Goal: Task Accomplishment & Management: Use online tool/utility

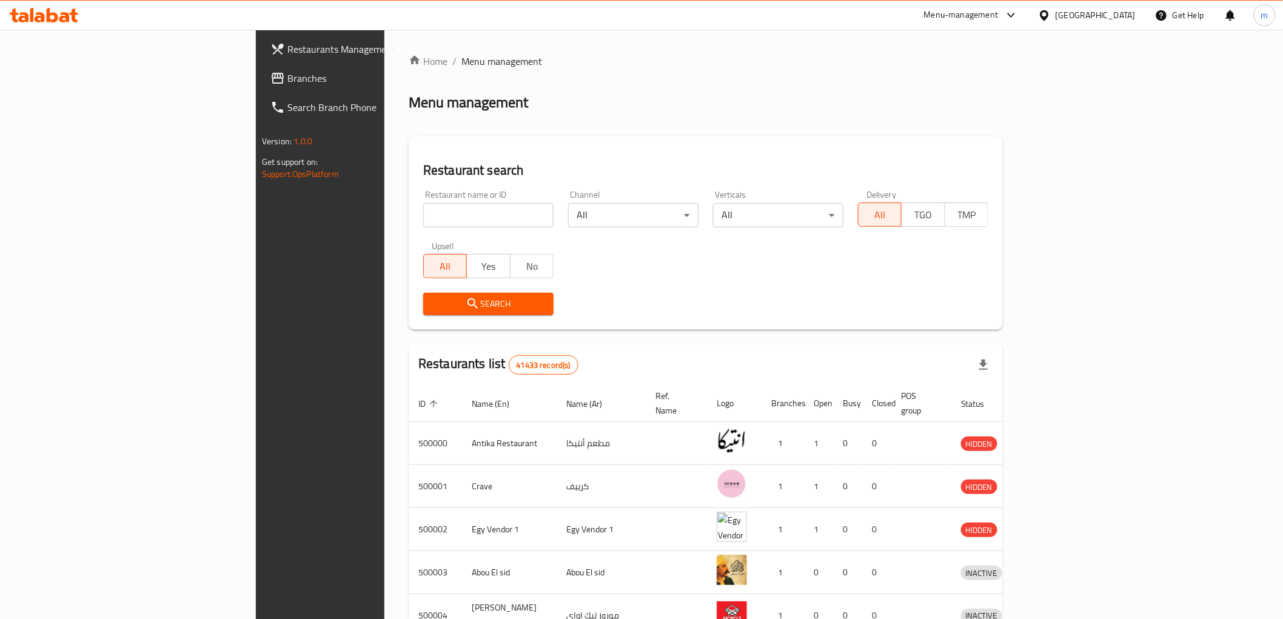
click at [1114, 15] on div "Egypt" at bounding box center [1095, 14] width 80 height 13
click at [1027, 306] on div "[GEOGRAPHIC_DATA]" at bounding box center [1004, 318] width 99 height 28
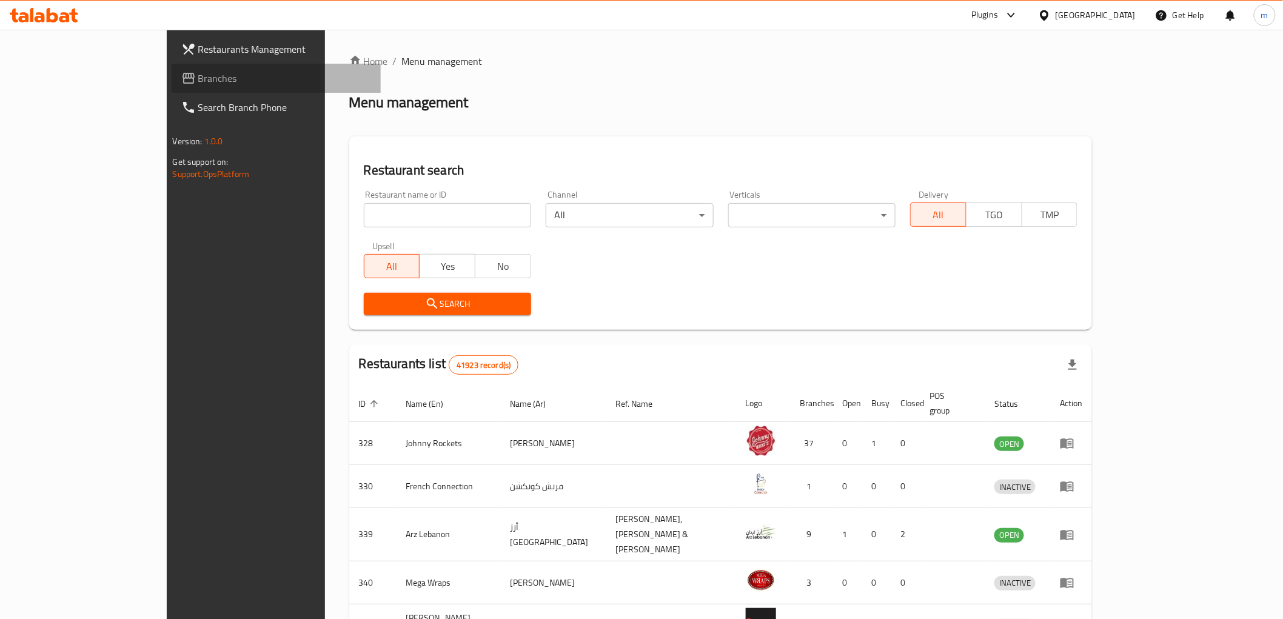
click at [198, 78] on span "Branches" at bounding box center [284, 78] width 173 height 15
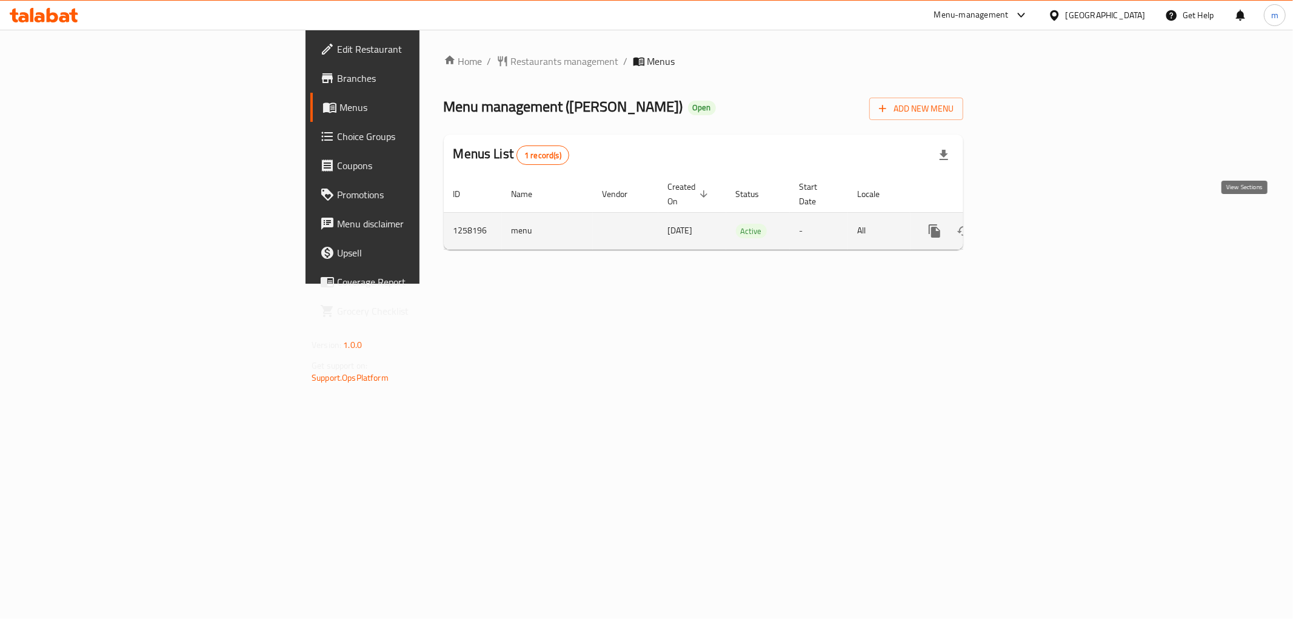
click at [1029, 224] on icon "enhanced table" at bounding box center [1022, 231] width 15 height 15
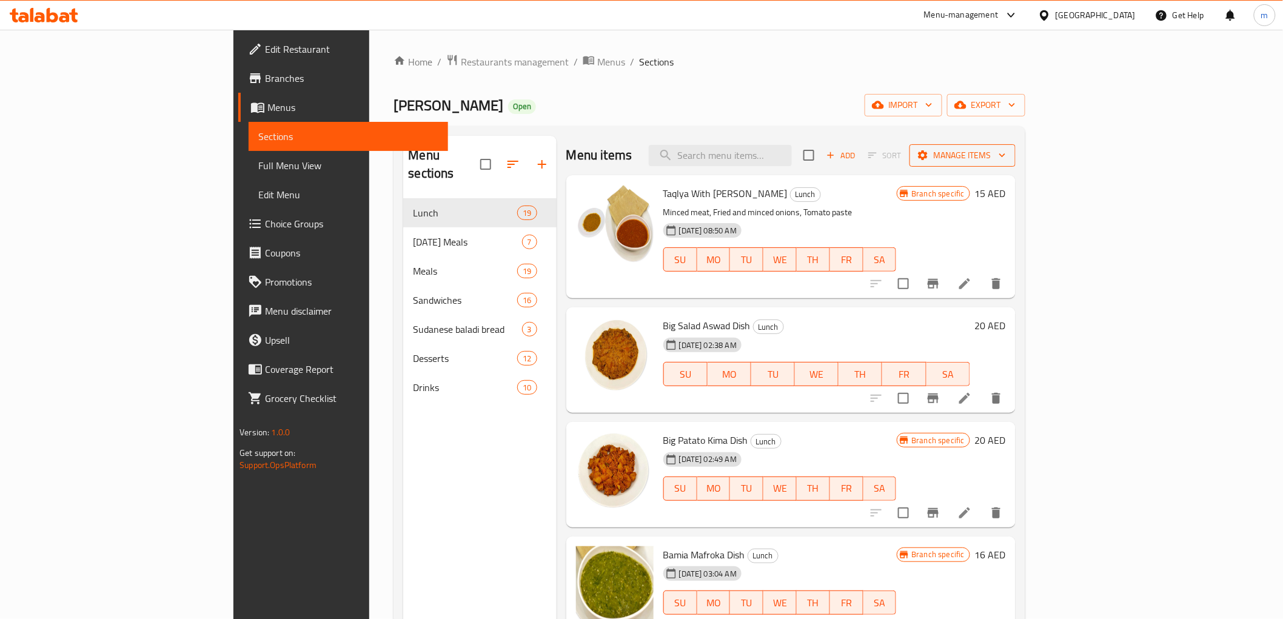
click at [1006, 149] on span "Manage items" at bounding box center [962, 155] width 87 height 15
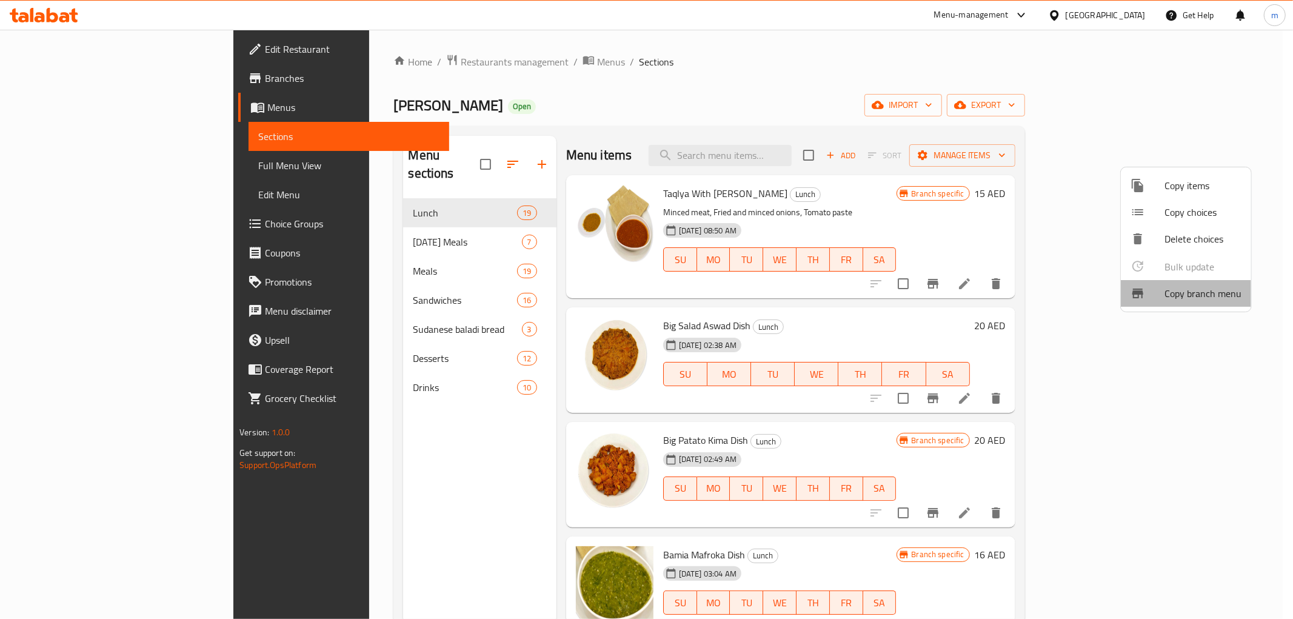
click at [1191, 293] on span "Copy branch menu" at bounding box center [1202, 293] width 77 height 15
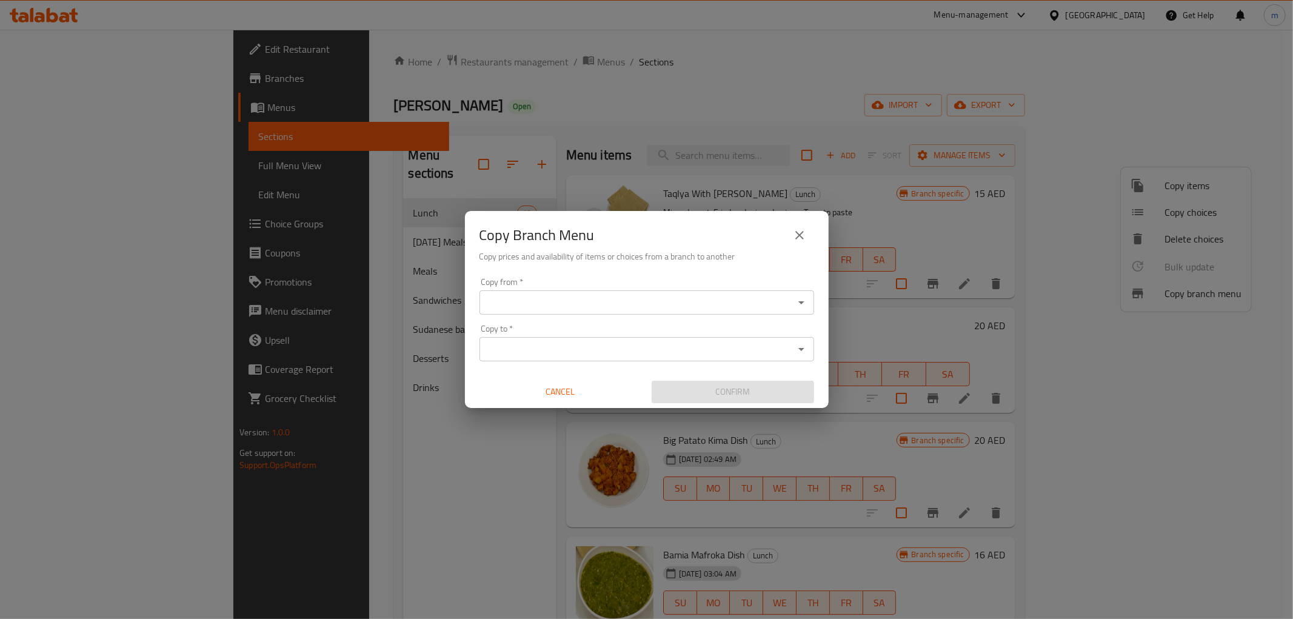
click at [758, 302] on input "Copy from   *" at bounding box center [636, 302] width 307 height 17
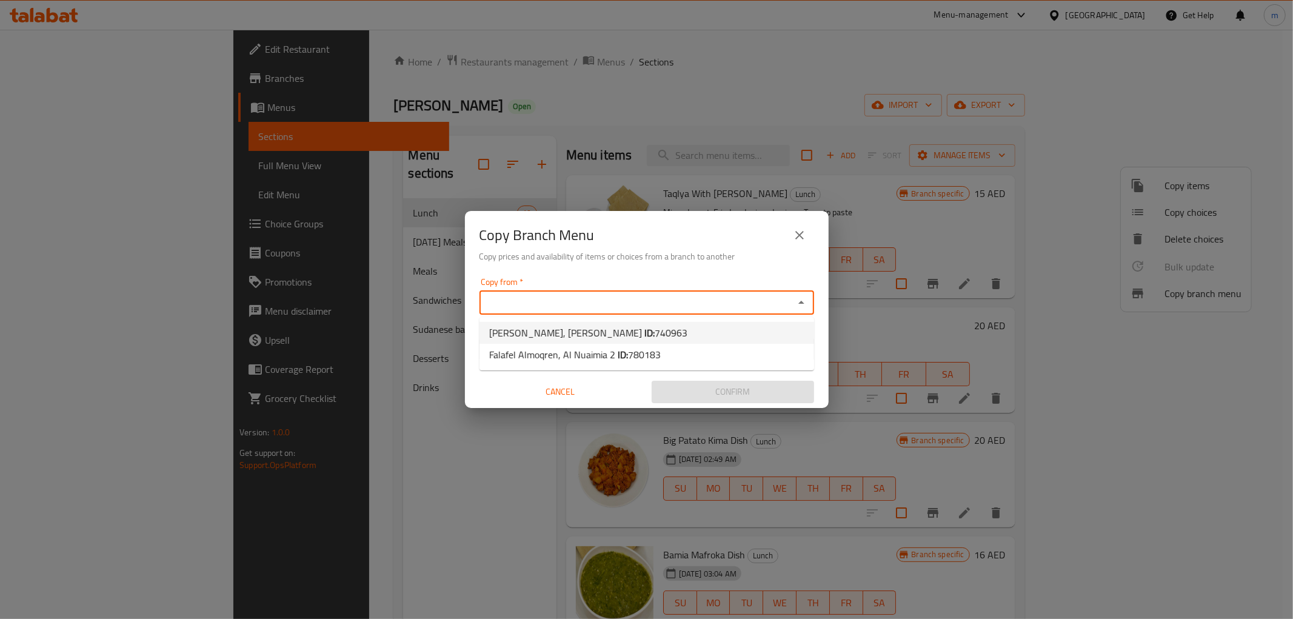
click at [726, 329] on li "Falfel Almoqren, Al Soor ID: 740963" at bounding box center [646, 333] width 335 height 22
type input "Falfel Almoqren, Al Soor"
click at [782, 352] on input "Copy to   *" at bounding box center [636, 349] width 307 height 17
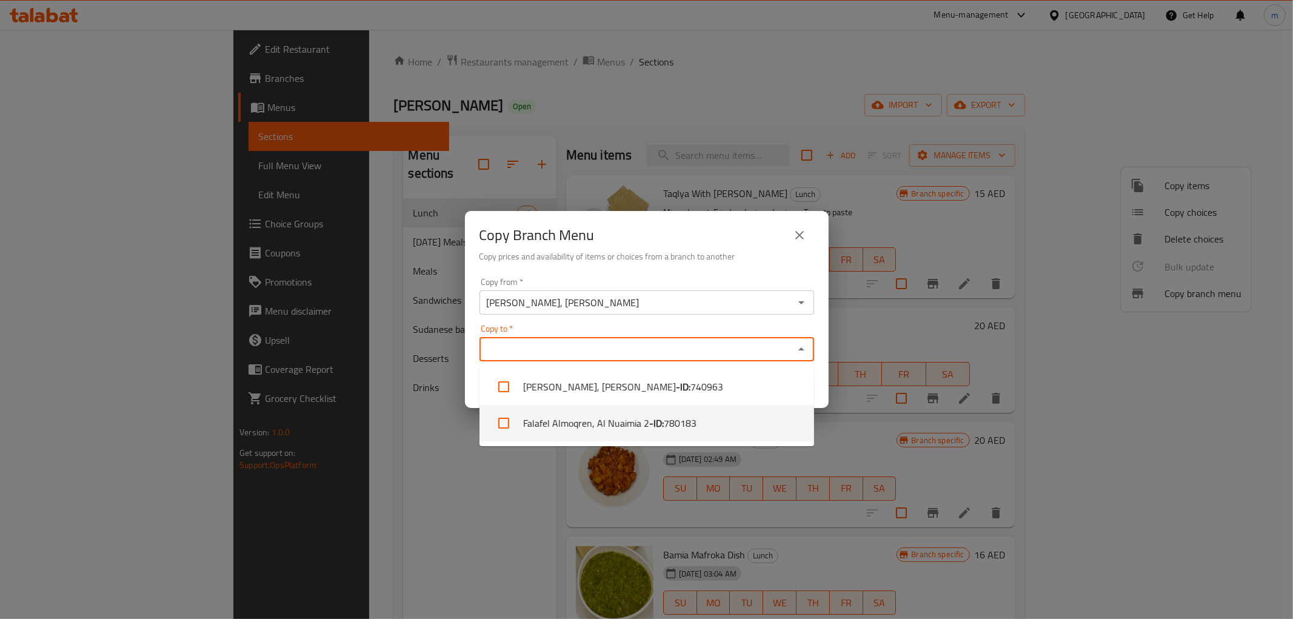
click at [683, 422] on span "780183" at bounding box center [680, 423] width 33 height 15
checkbox input "true"
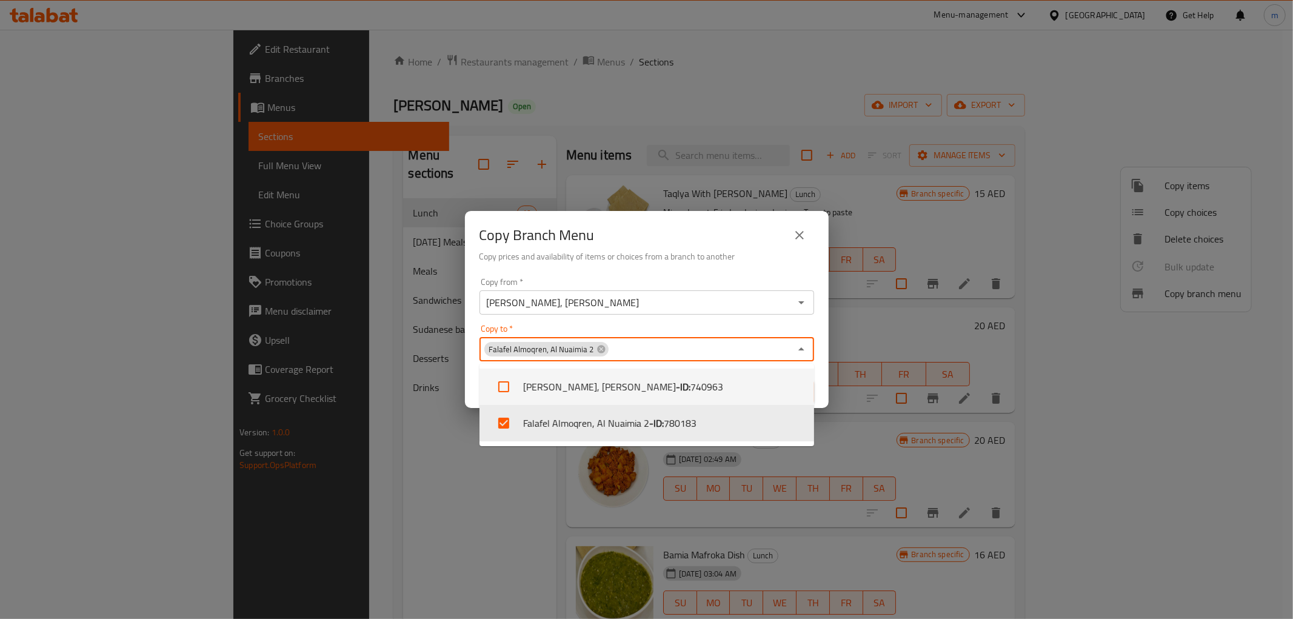
click at [740, 267] on div "Copy Branch Menu Copy prices and availability of items or choices from a branch…" at bounding box center [647, 242] width 364 height 62
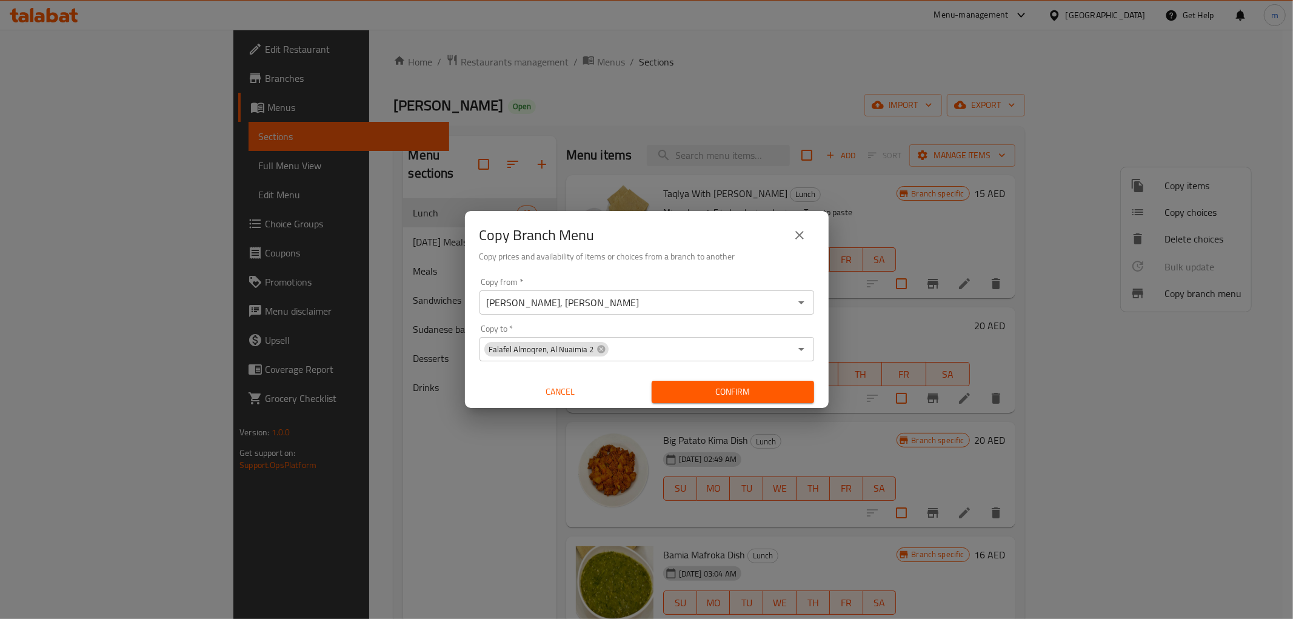
click at [744, 386] on span "Confirm" at bounding box center [732, 391] width 143 height 15
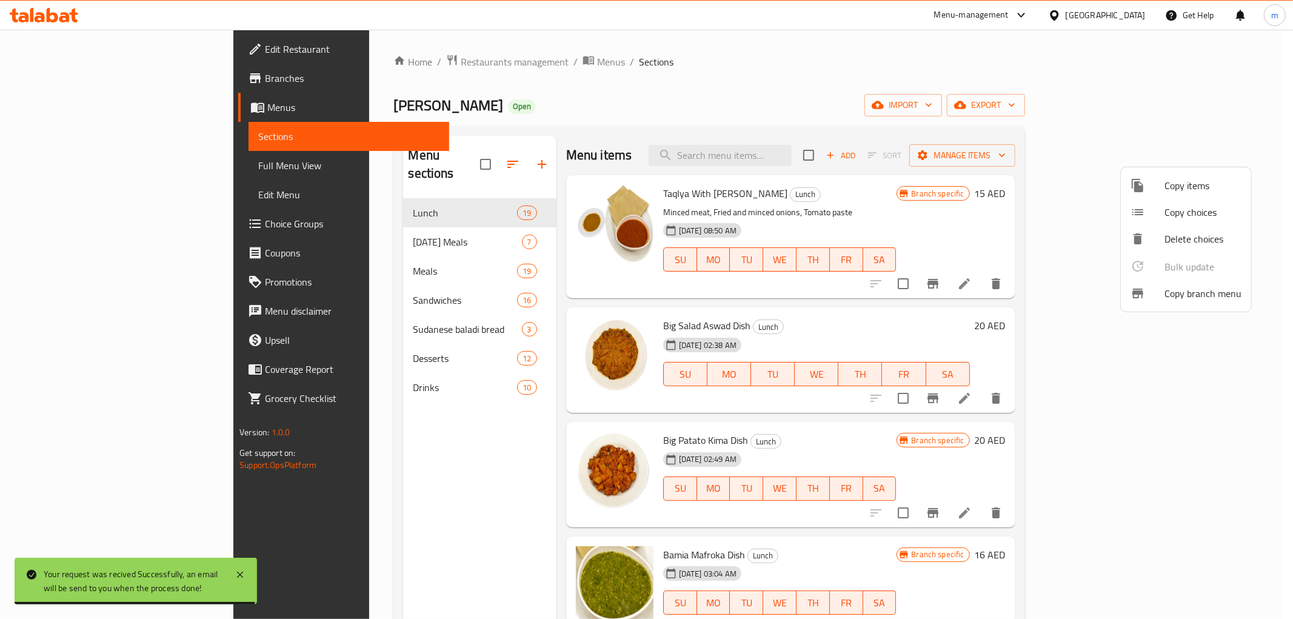
click at [81, 165] on div at bounding box center [646, 309] width 1293 height 619
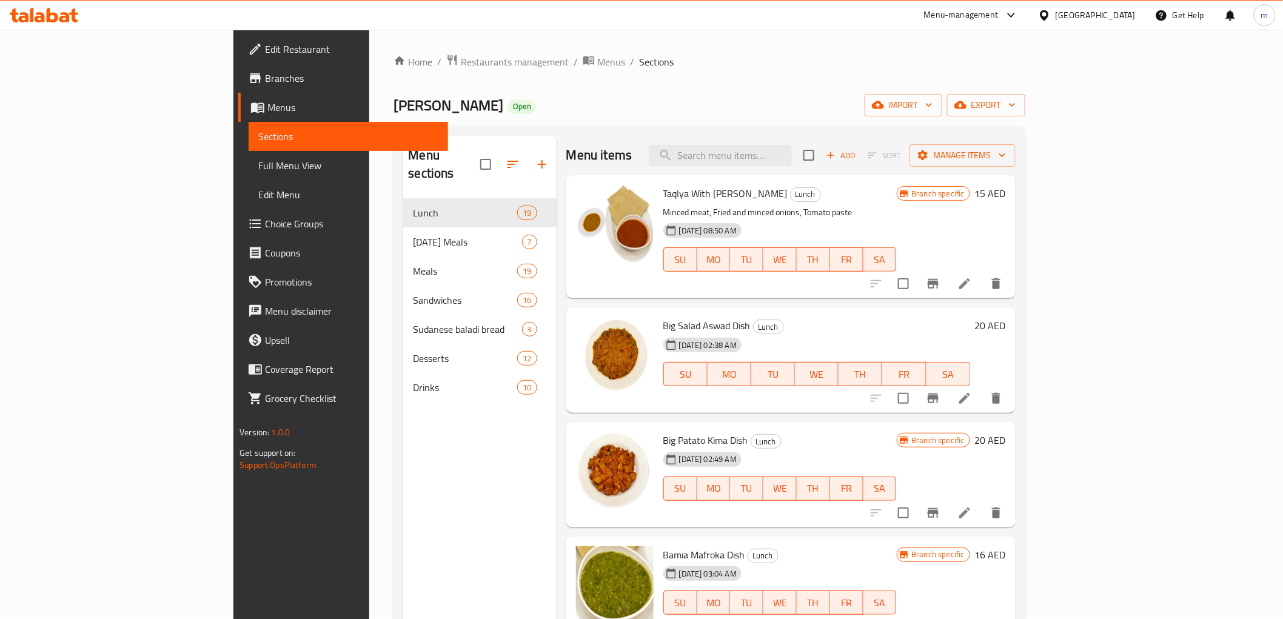
click at [258, 165] on span "Full Menu View" at bounding box center [347, 165] width 179 height 15
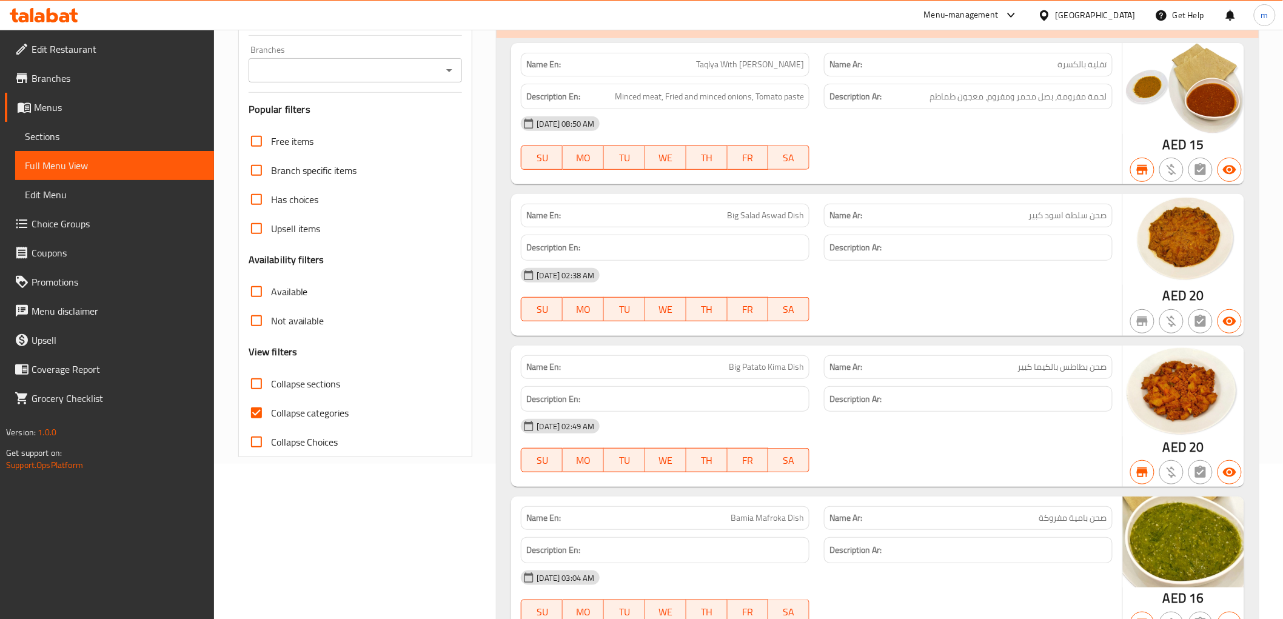
scroll to position [202, 0]
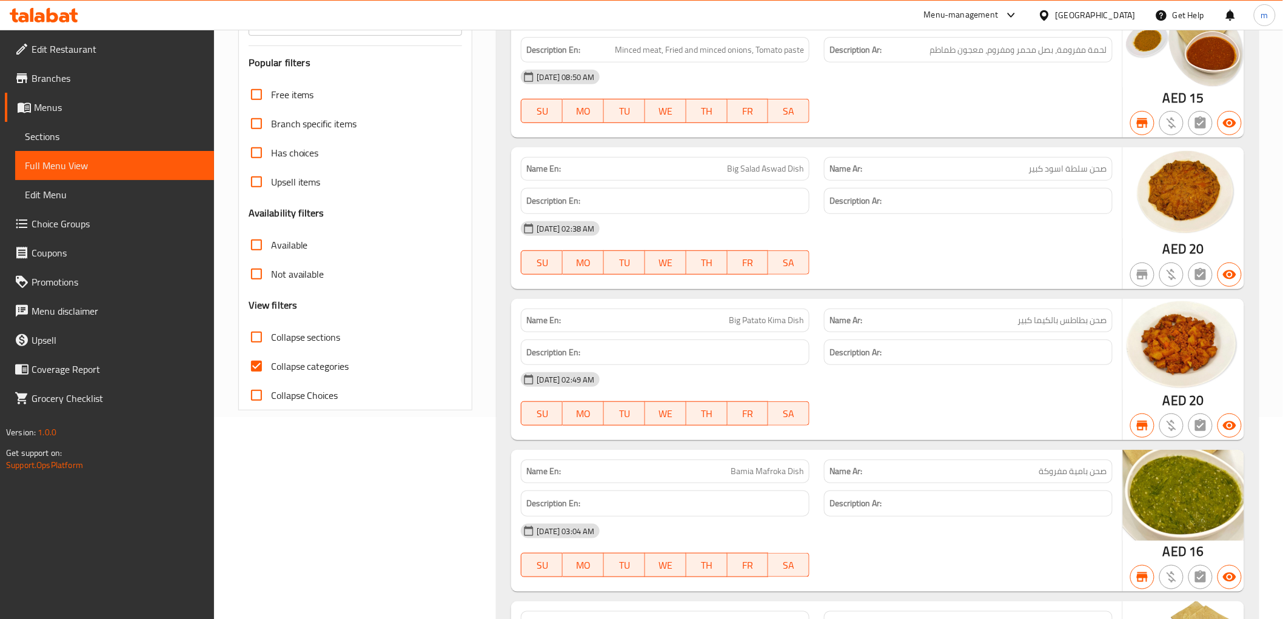
click at [249, 364] on input "Collapse categories" at bounding box center [256, 366] width 29 height 29
checkbox input "false"
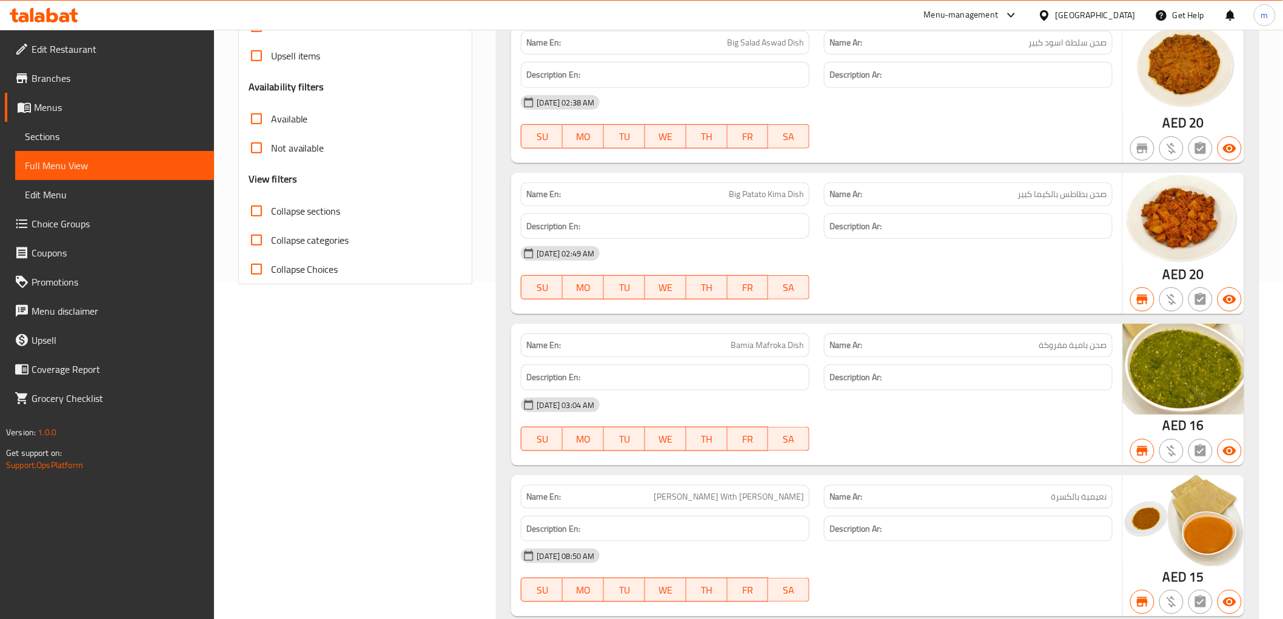
scroll to position [0, 0]
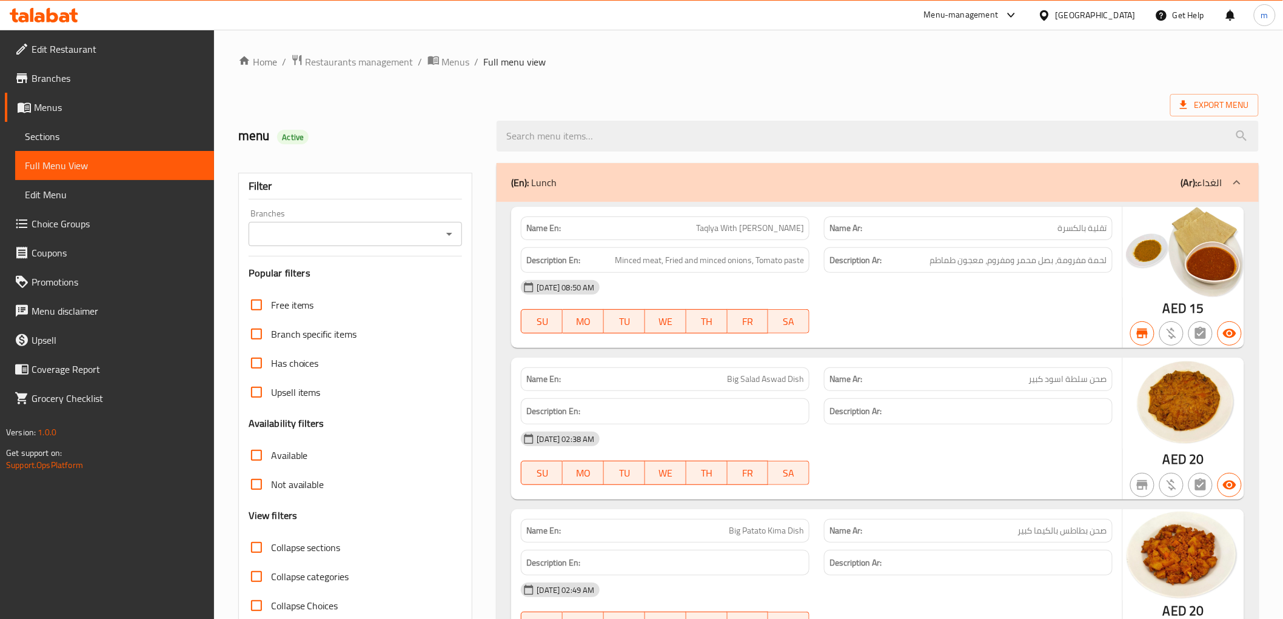
click at [99, 91] on link "Branches" at bounding box center [109, 78] width 209 height 29
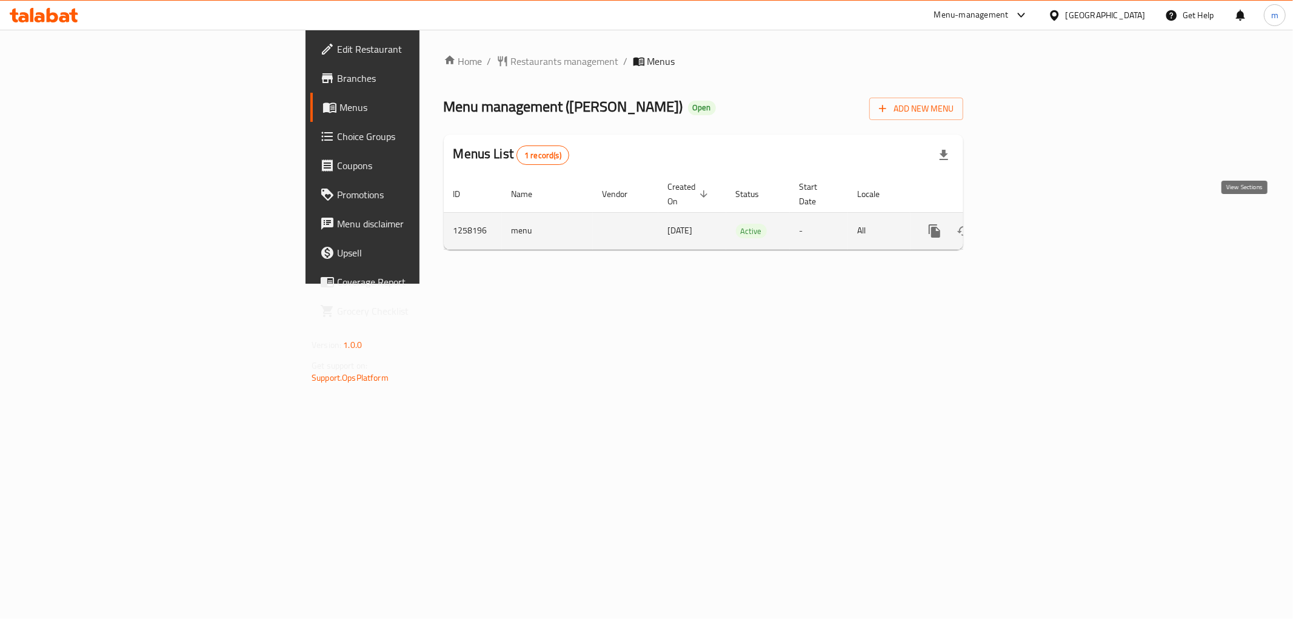
click at [1029, 224] on icon "enhanced table" at bounding box center [1022, 231] width 15 height 15
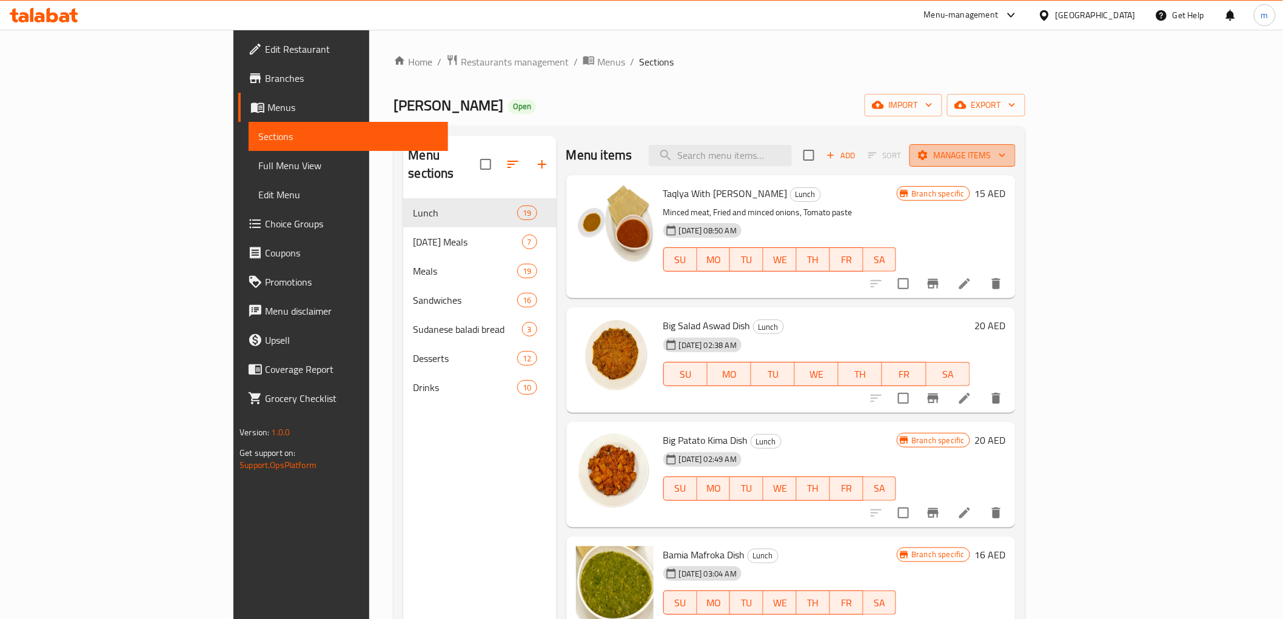
click at [1006, 158] on span "Manage items" at bounding box center [962, 155] width 87 height 15
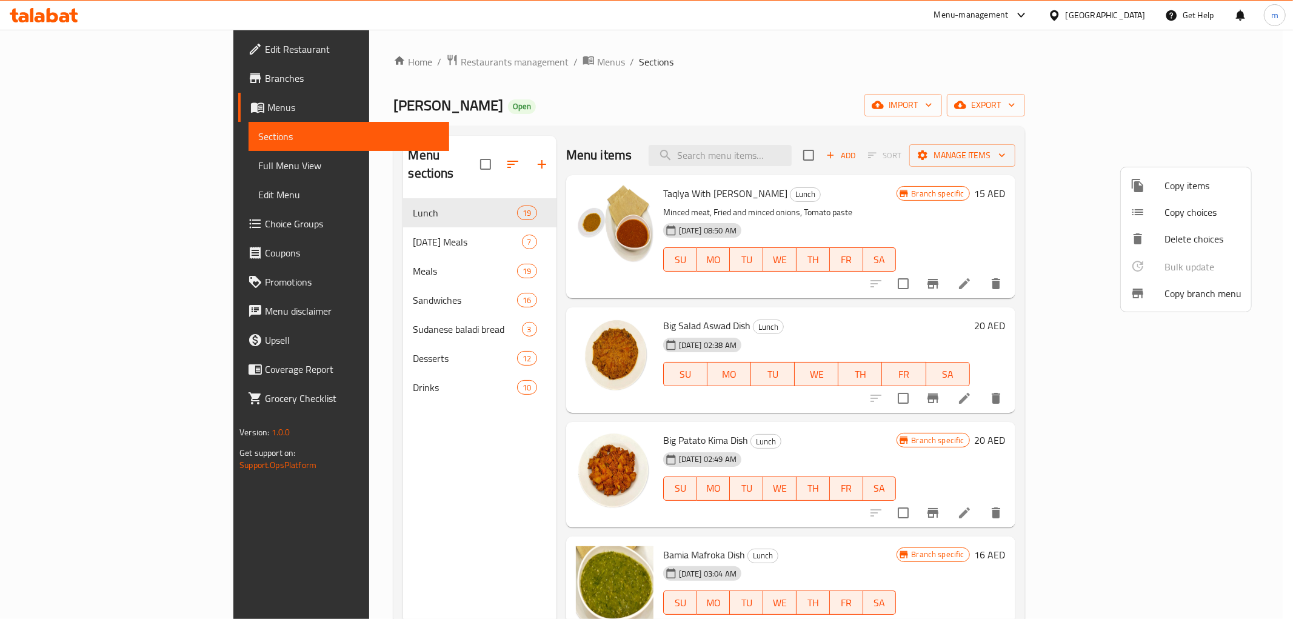
click at [1223, 297] on span "Copy branch menu" at bounding box center [1202, 293] width 77 height 15
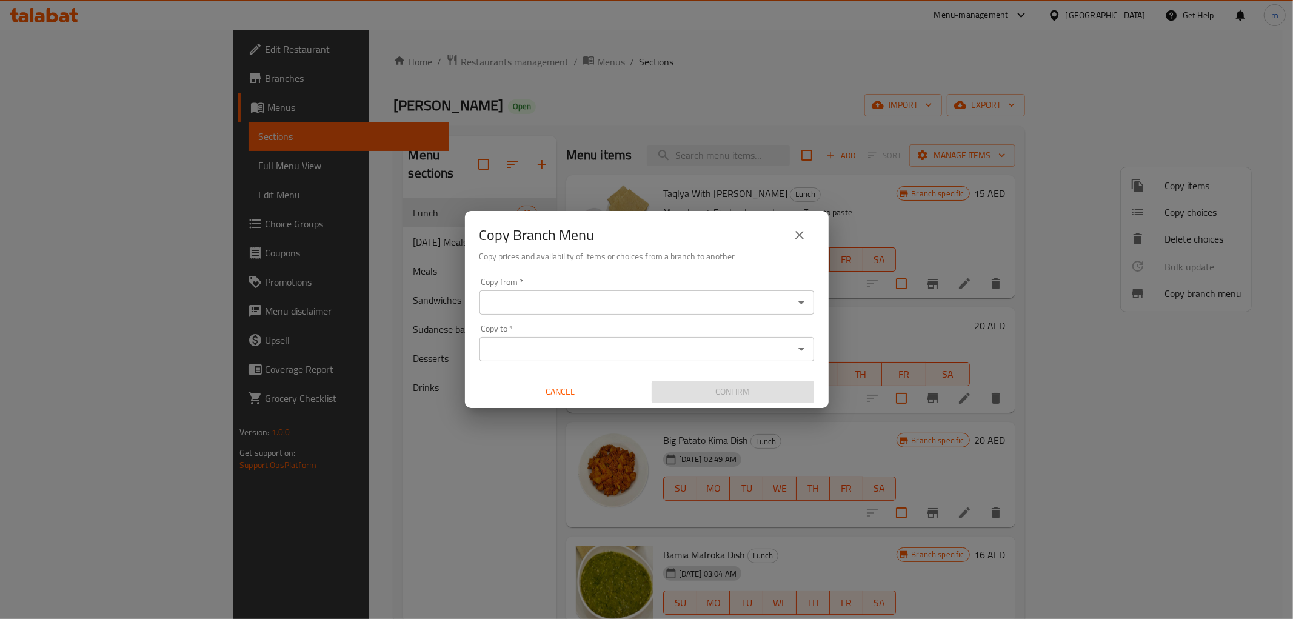
click at [807, 305] on icon "Open" at bounding box center [801, 302] width 15 height 15
click at [790, 358] on div "Copy to *" at bounding box center [646, 349] width 335 height 24
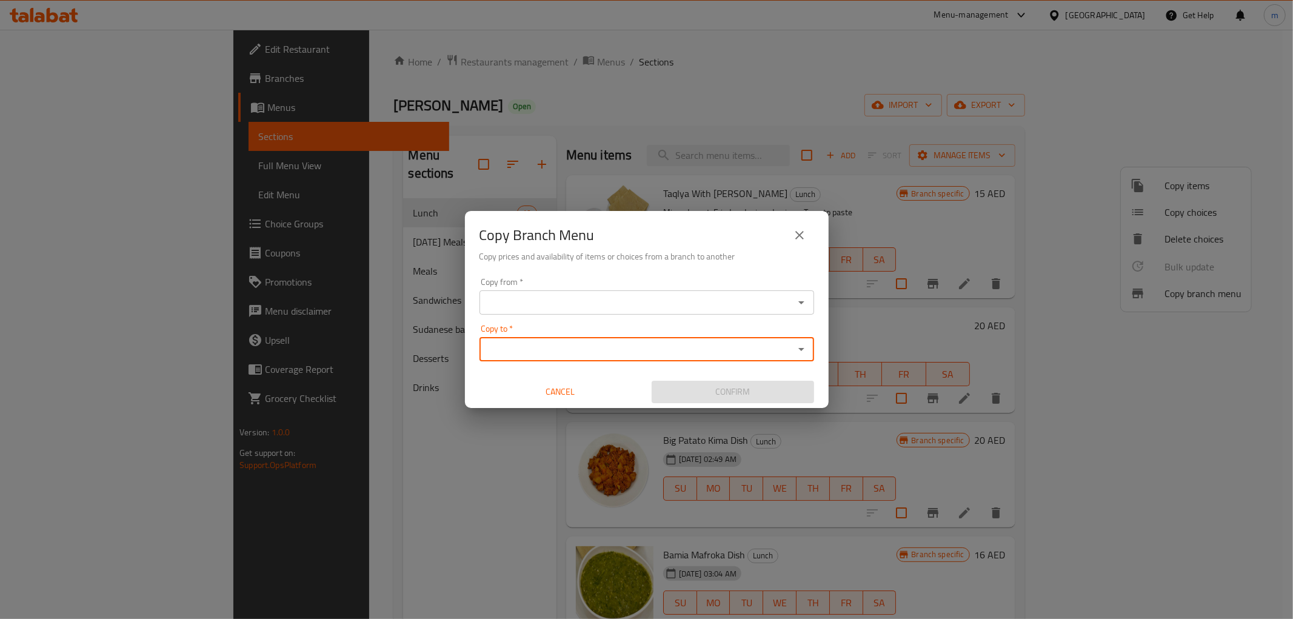
click at [802, 346] on icon "Open" at bounding box center [801, 349] width 15 height 15
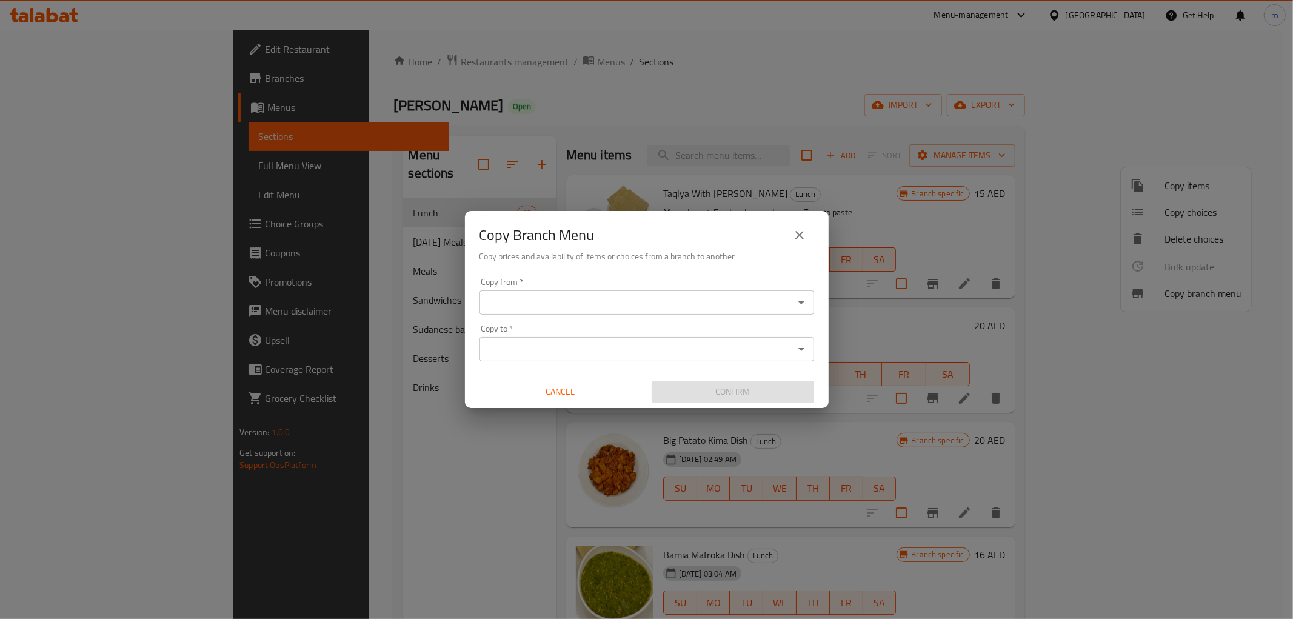
click at [793, 229] on icon "close" at bounding box center [799, 235] width 15 height 15
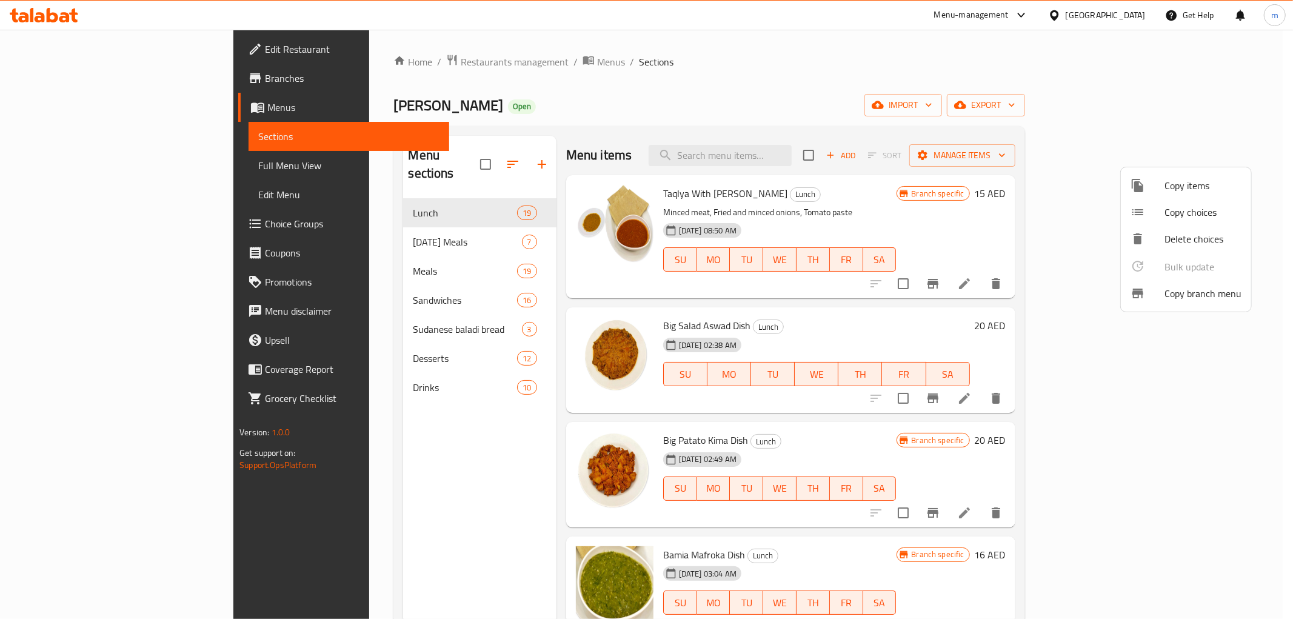
click at [85, 76] on div at bounding box center [646, 309] width 1293 height 619
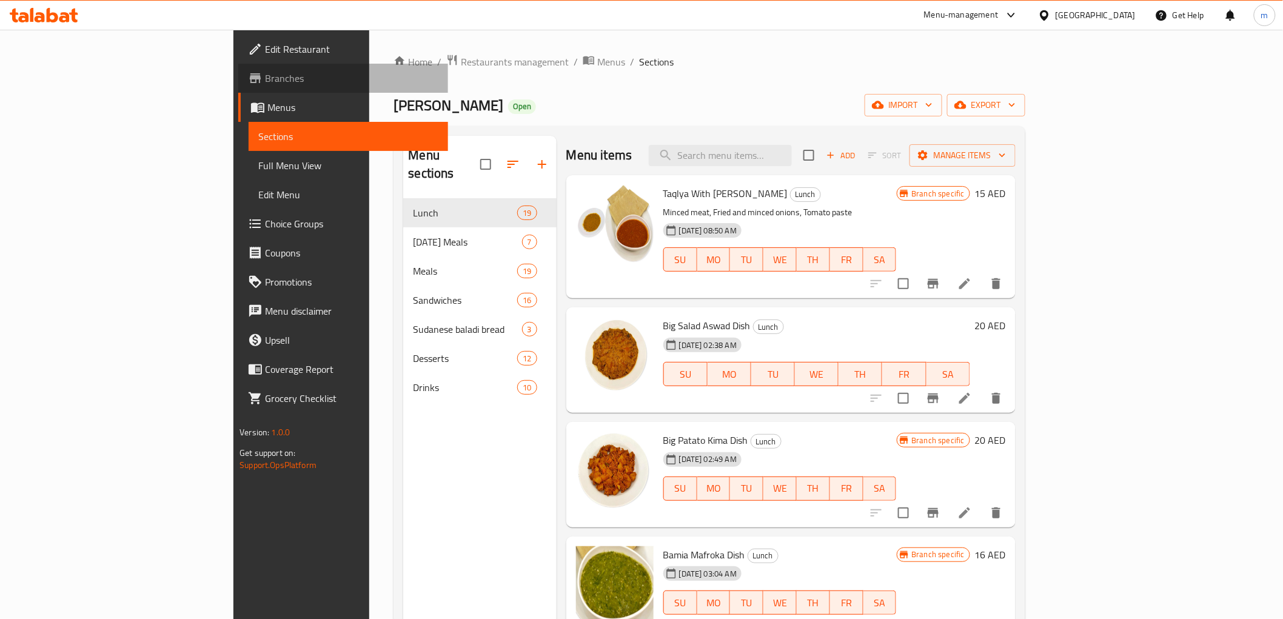
click at [265, 80] on span "Branches" at bounding box center [351, 78] width 173 height 15
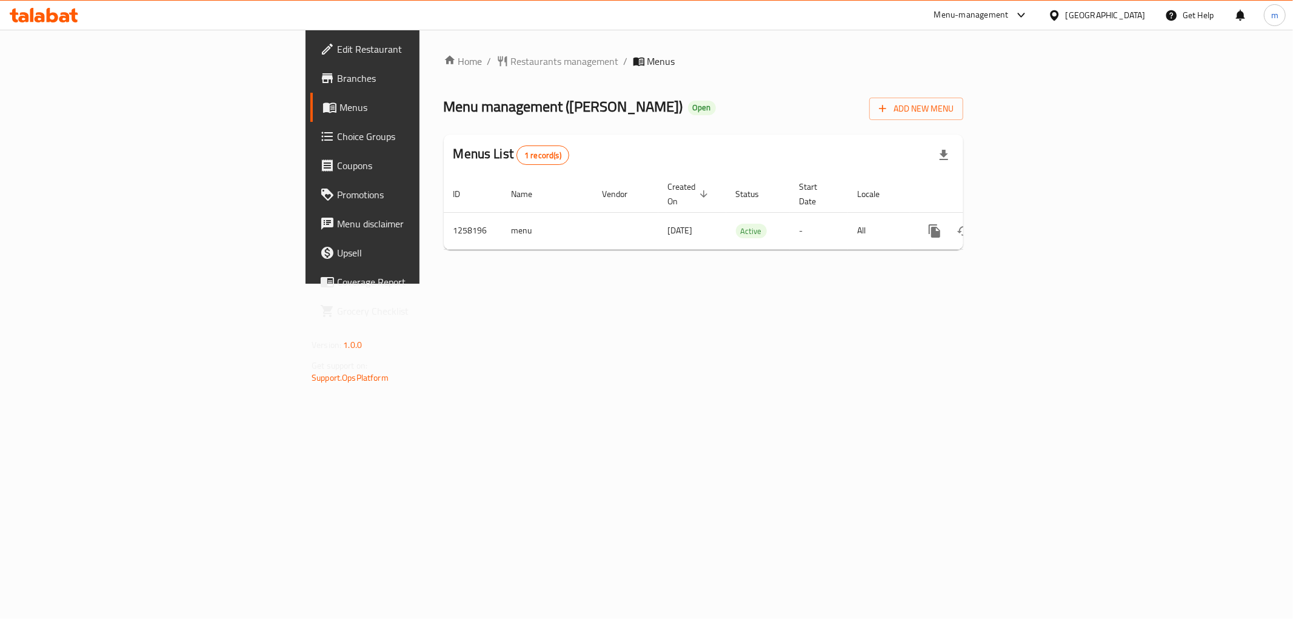
click at [337, 78] on span "Branches" at bounding box center [424, 78] width 175 height 15
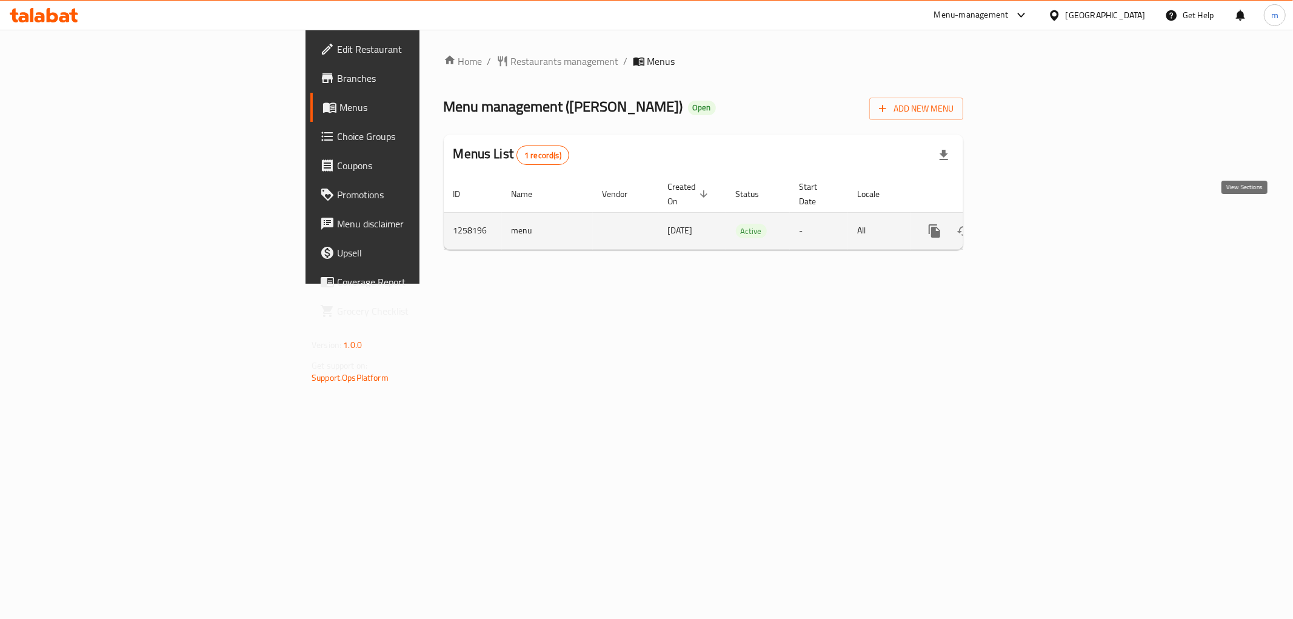
click at [1029, 224] on icon "enhanced table" at bounding box center [1022, 231] width 15 height 15
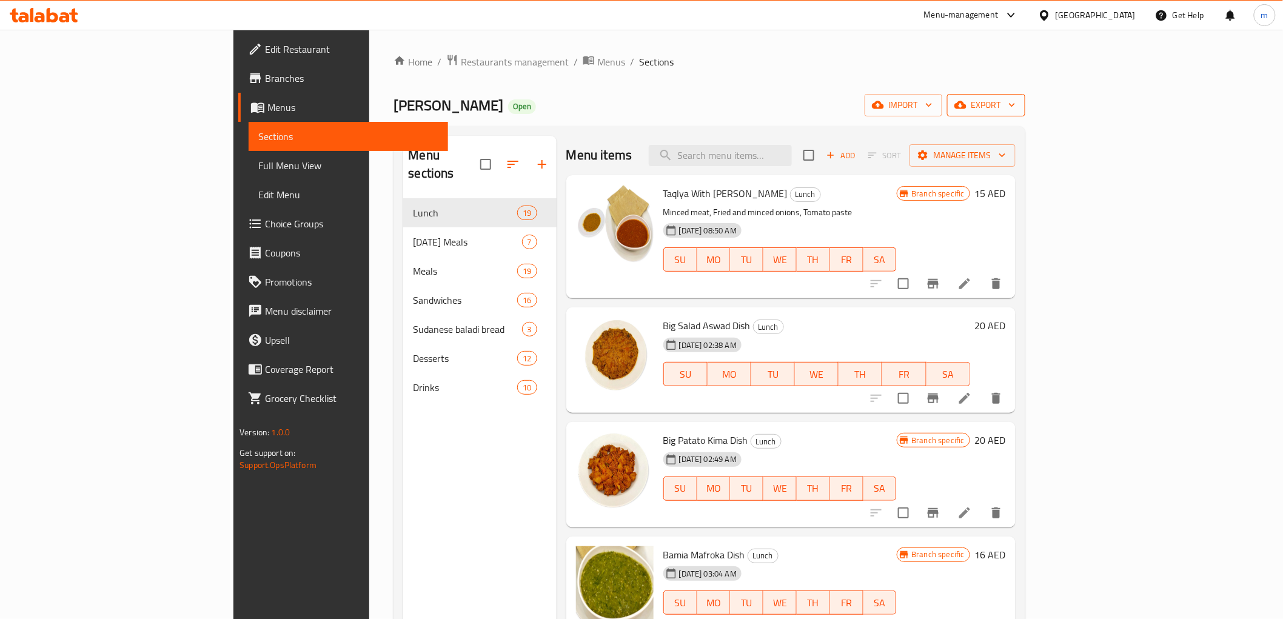
click at [1015, 106] on span "export" at bounding box center [986, 105] width 59 height 15
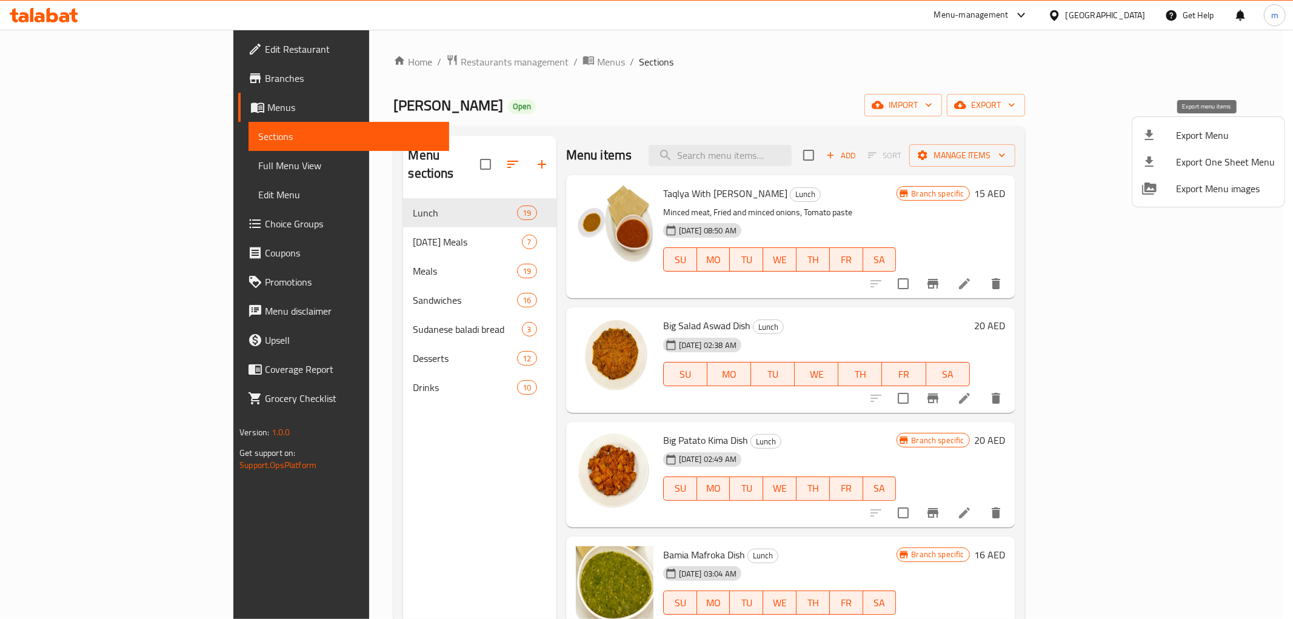
click at [1229, 132] on span "Export Menu" at bounding box center [1225, 135] width 99 height 15
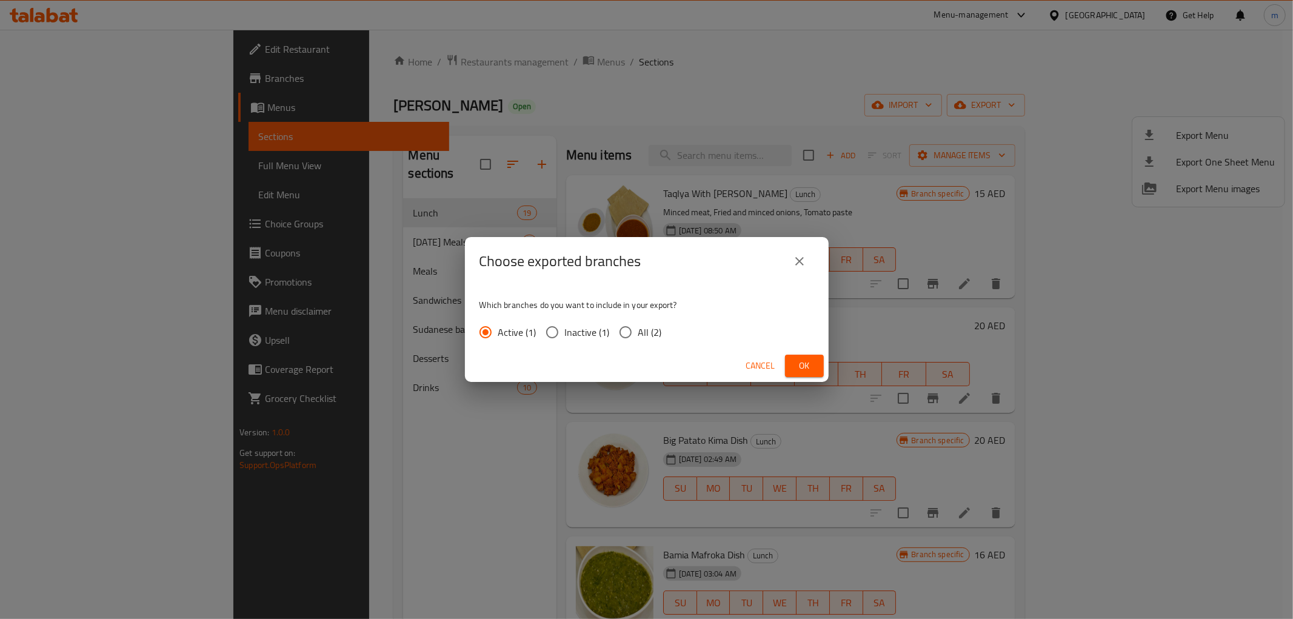
click at [626, 326] on input "All (2)" at bounding box center [625, 331] width 25 height 25
radio input "true"
click at [789, 360] on button "Ok" at bounding box center [804, 366] width 39 height 22
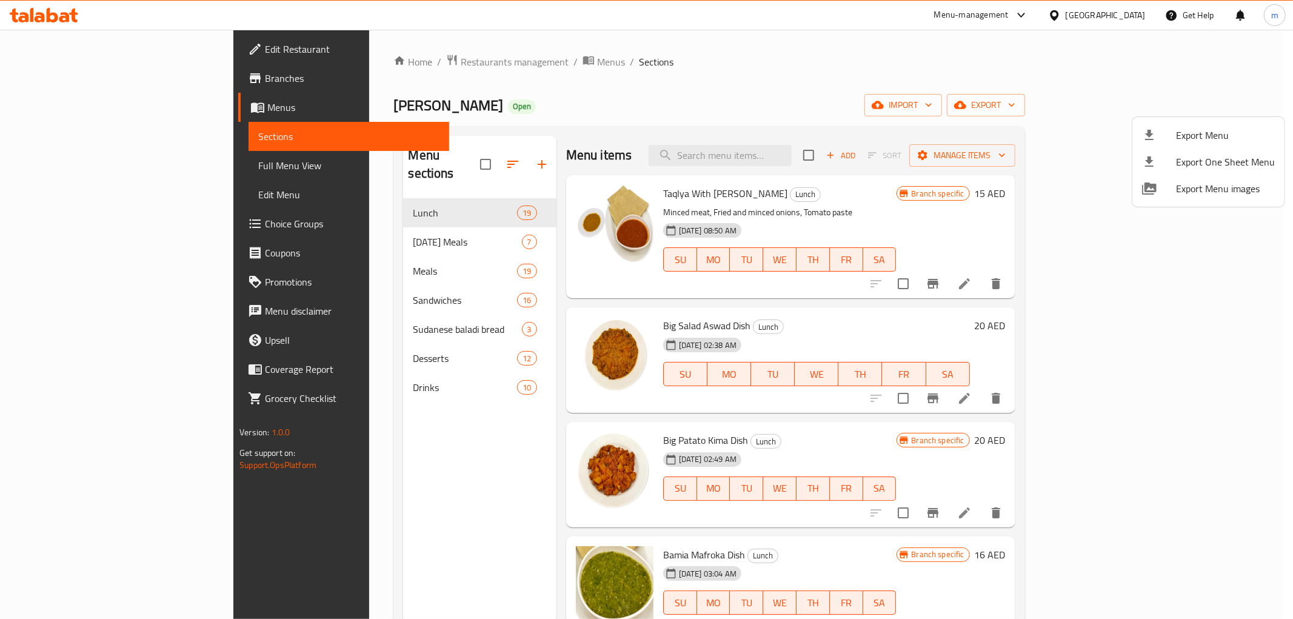
click at [71, 72] on div at bounding box center [646, 309] width 1293 height 619
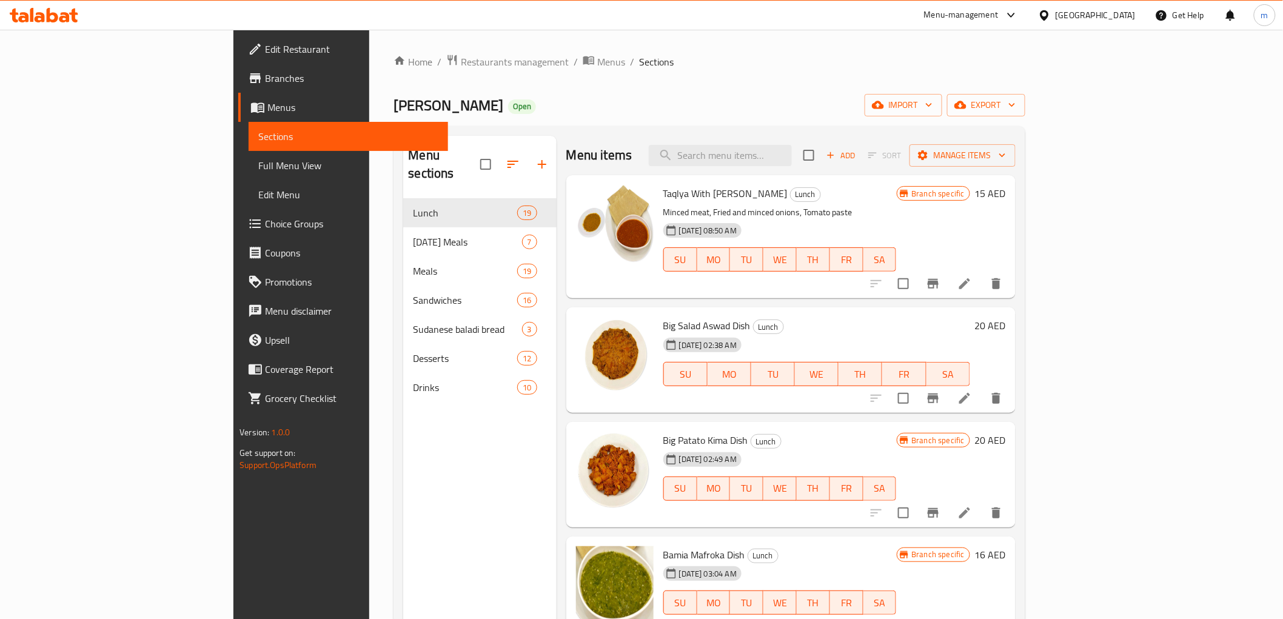
click at [265, 75] on span "Branches" at bounding box center [351, 78] width 173 height 15
